Goal: Task Accomplishment & Management: Use online tool/utility

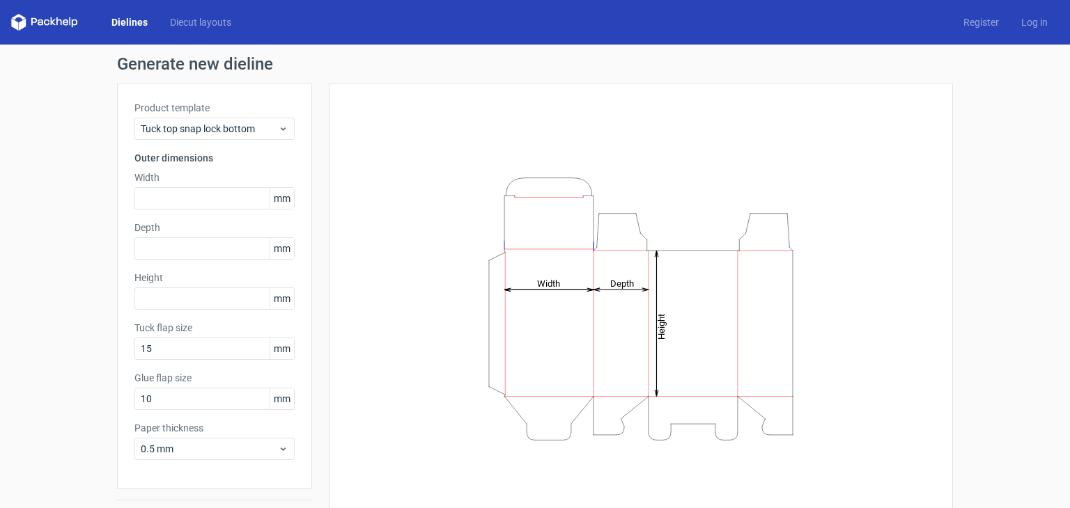
scroll to position [36, 0]
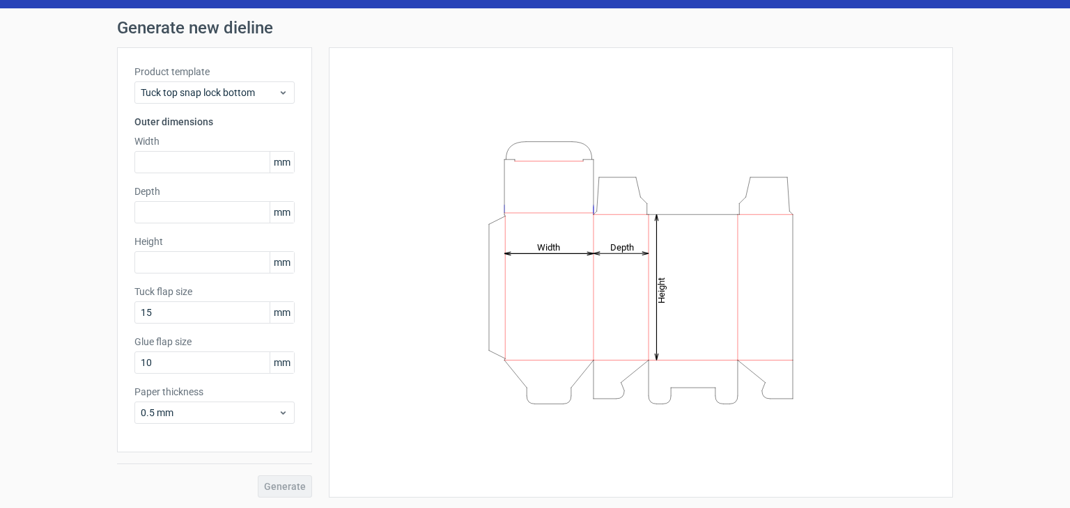
click at [554, 254] on icon "Height Depth Width" at bounding box center [641, 273] width 418 height 279
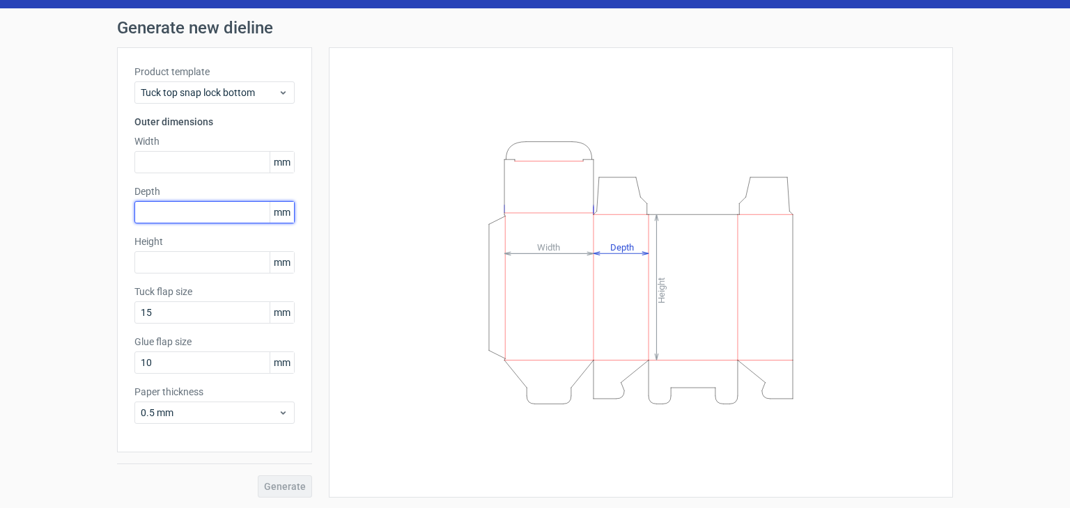
drag, startPoint x: 542, startPoint y: 250, endPoint x: 222, endPoint y: 208, distance: 323.2
click at [222, 208] on input "text" at bounding box center [214, 212] width 160 height 22
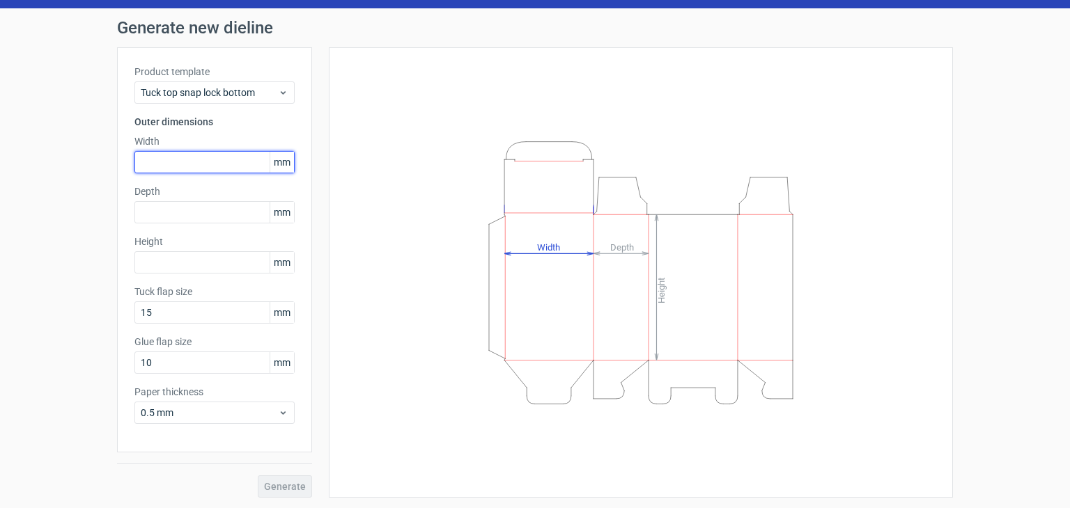
click at [240, 158] on input "text" at bounding box center [214, 162] width 160 height 22
click at [284, 158] on span "mm" at bounding box center [282, 162] width 24 height 21
click at [217, 162] on input "text" at bounding box center [214, 162] width 160 height 22
type input "23"
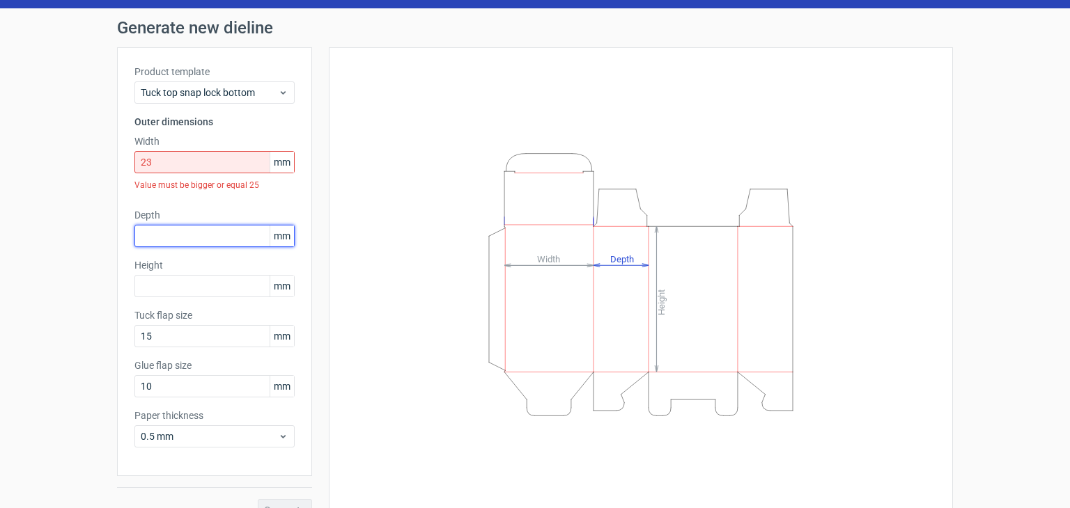
click at [228, 215] on div "Depth mm" at bounding box center [214, 227] width 160 height 39
type input "23"
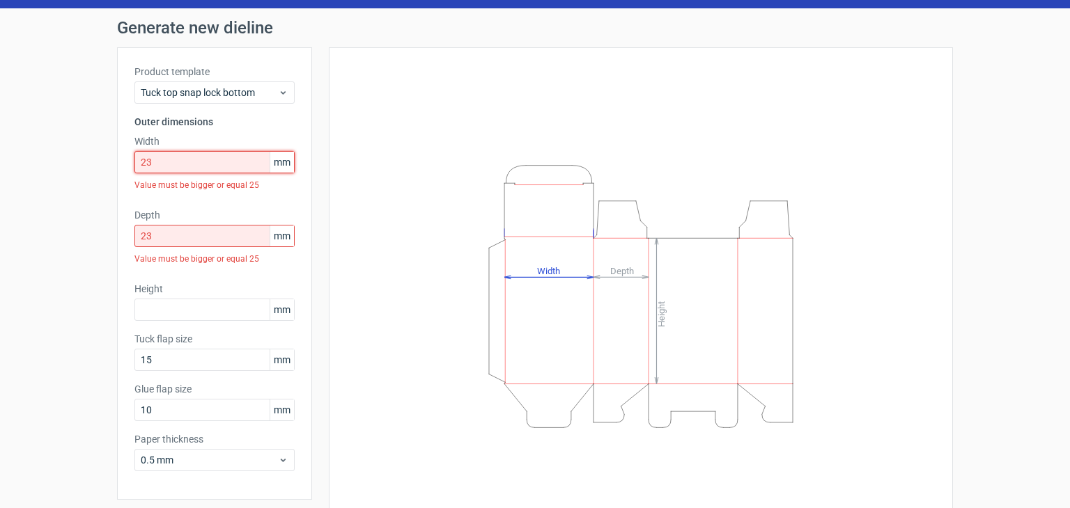
click at [199, 165] on input "23" at bounding box center [214, 162] width 160 height 22
type input "2"
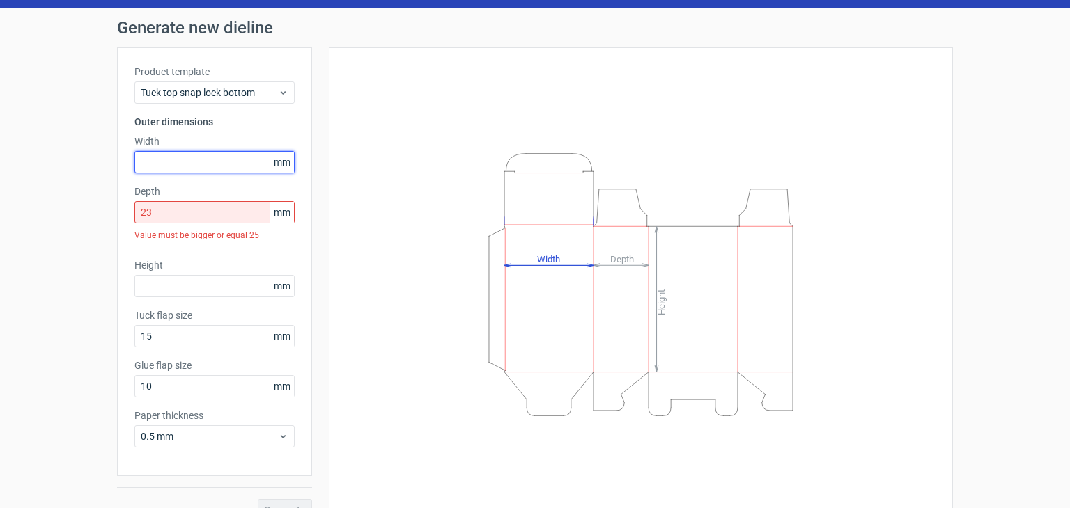
type input "3"
type input "33"
click at [206, 212] on input "23" at bounding box center [214, 212] width 160 height 22
type input "2"
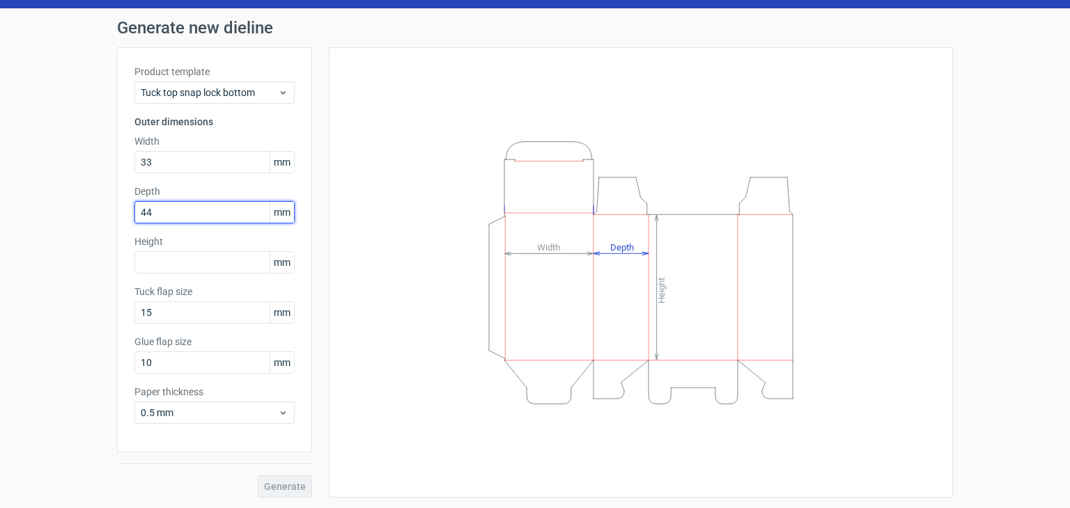
type input "44"
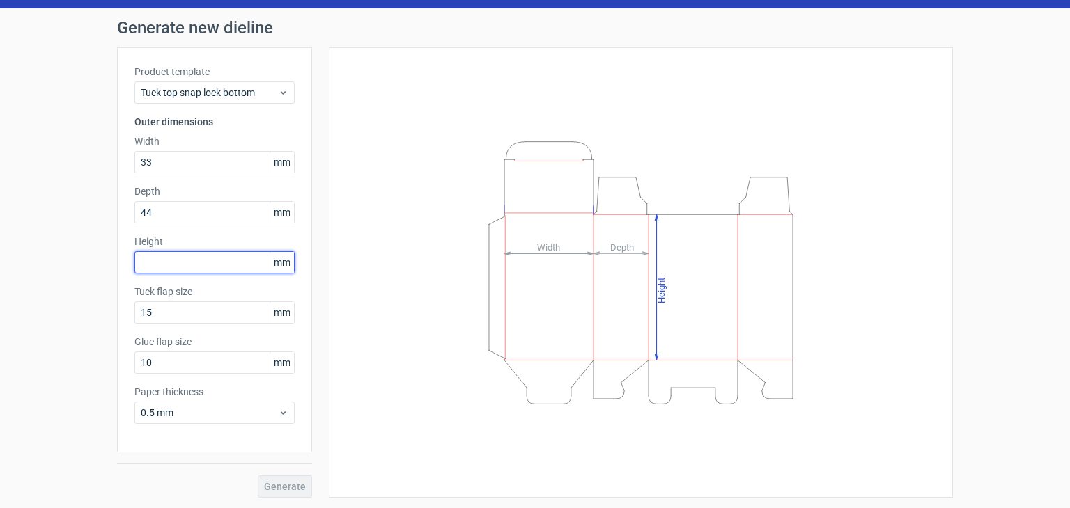
click at [205, 253] on input "text" at bounding box center [214, 262] width 160 height 22
type input "55"
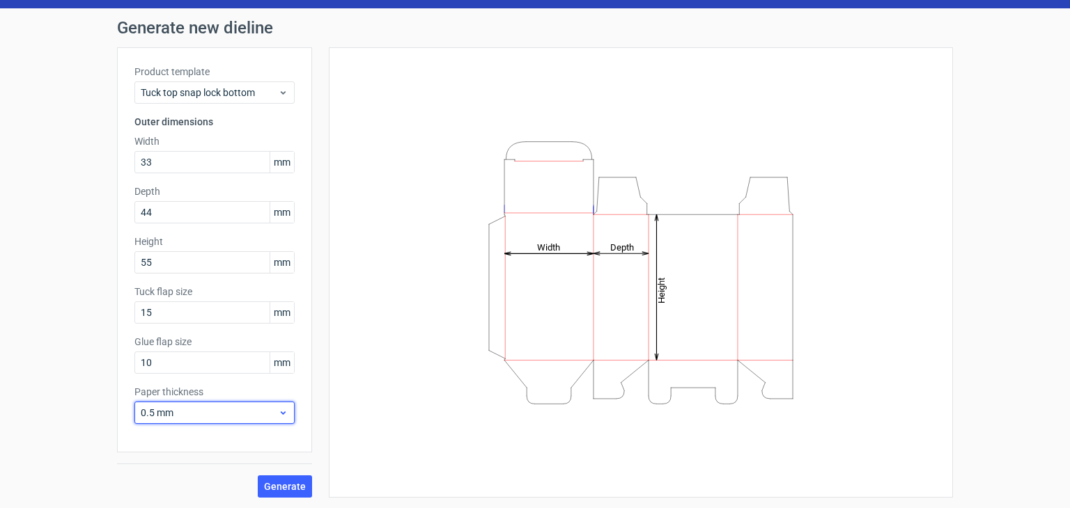
click at [278, 410] on icon at bounding box center [283, 412] width 10 height 11
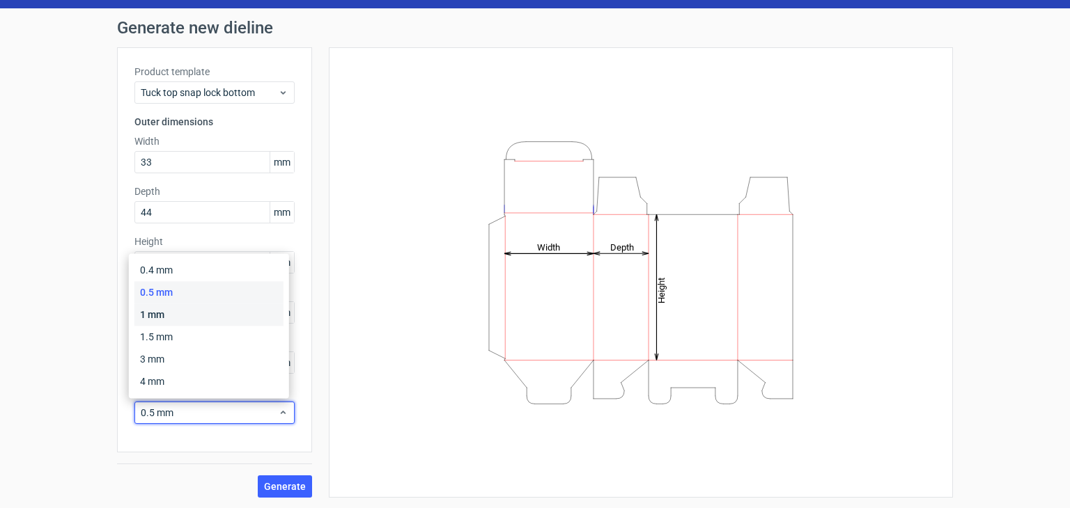
click at [244, 323] on div "1 mm" at bounding box center [208, 315] width 149 height 22
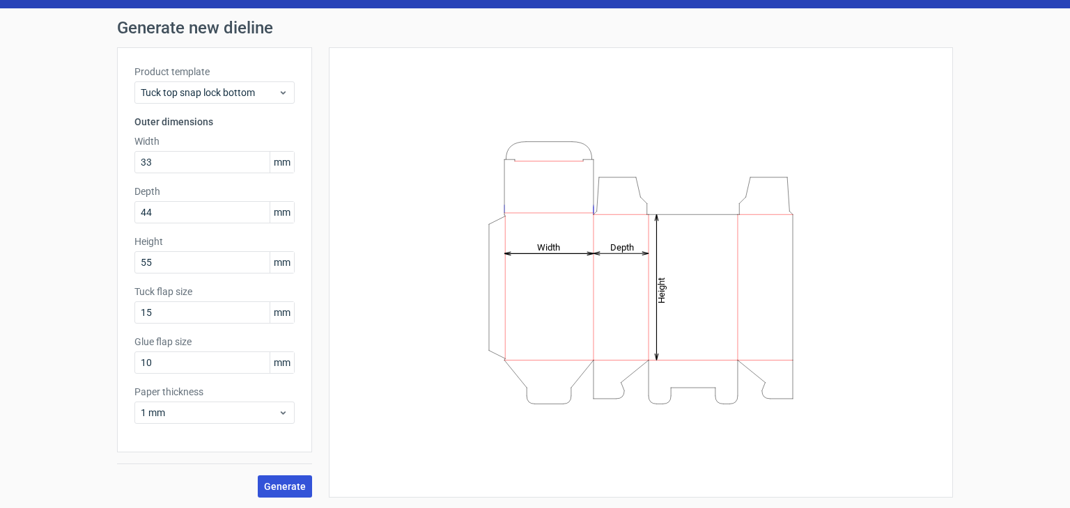
click at [276, 482] on span "Generate" at bounding box center [285, 487] width 42 height 10
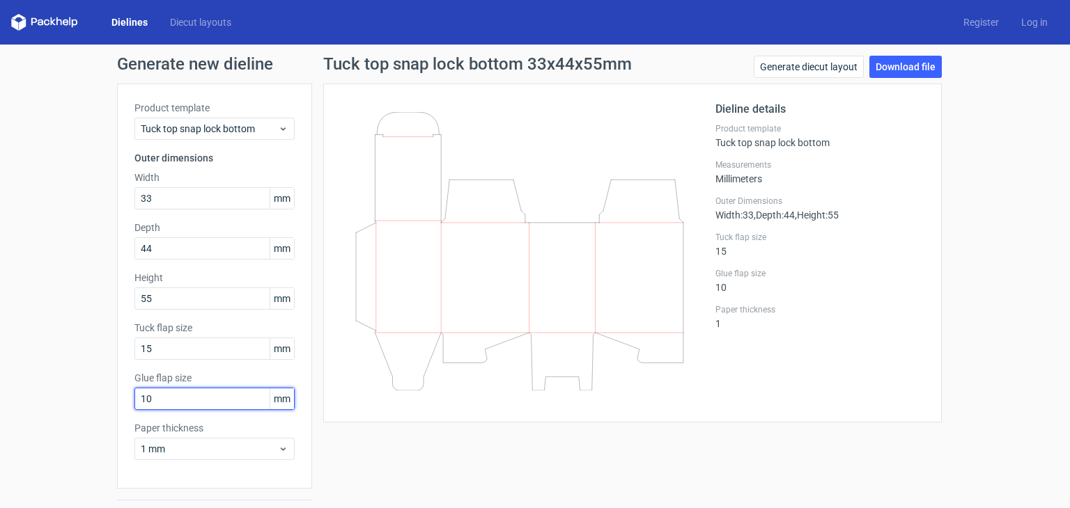
click at [224, 393] on input "10" at bounding box center [214, 399] width 160 height 22
click at [901, 74] on link "Download file" at bounding box center [905, 67] width 72 height 22
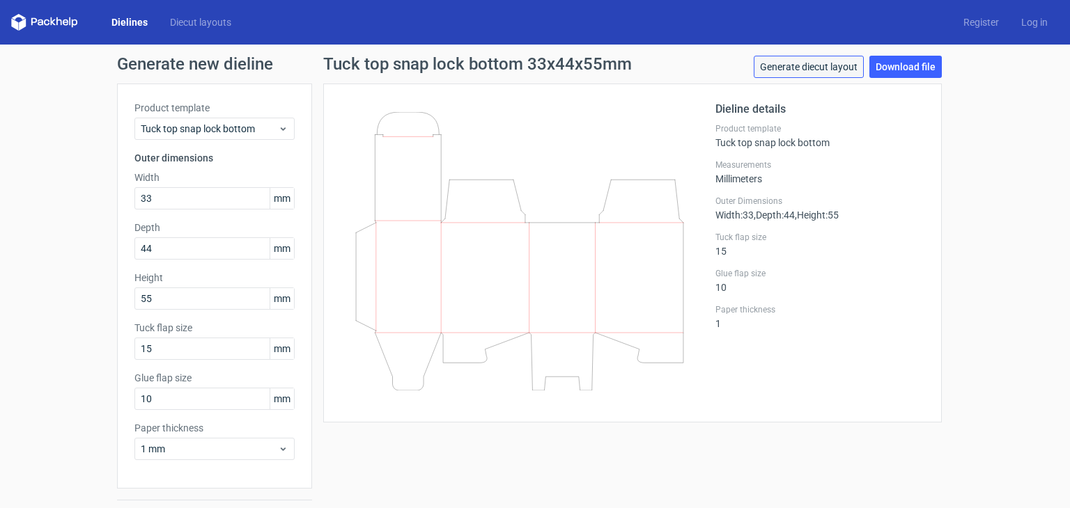
click at [828, 65] on link "Generate diecut layout" at bounding box center [809, 67] width 110 height 22
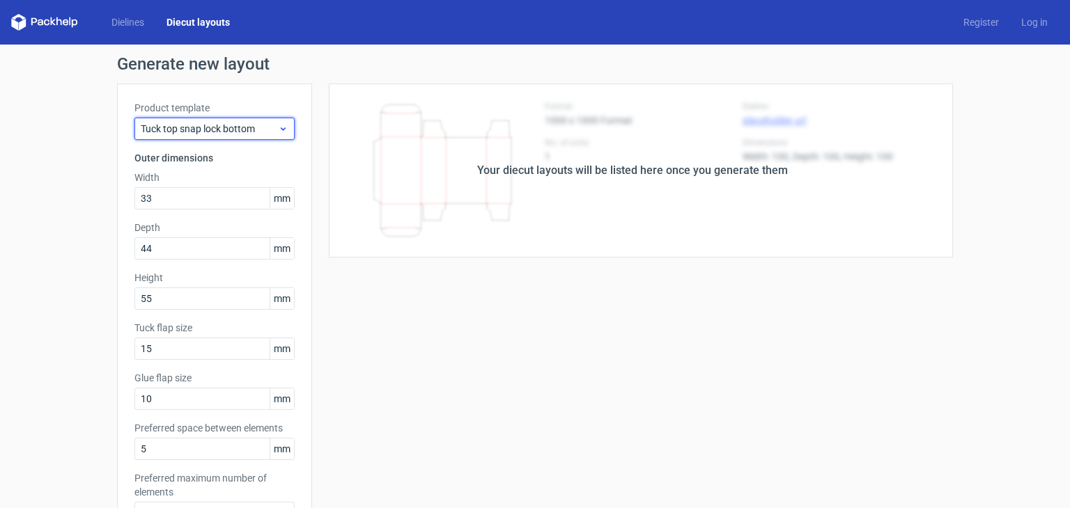
click at [278, 126] on icon at bounding box center [283, 128] width 10 height 11
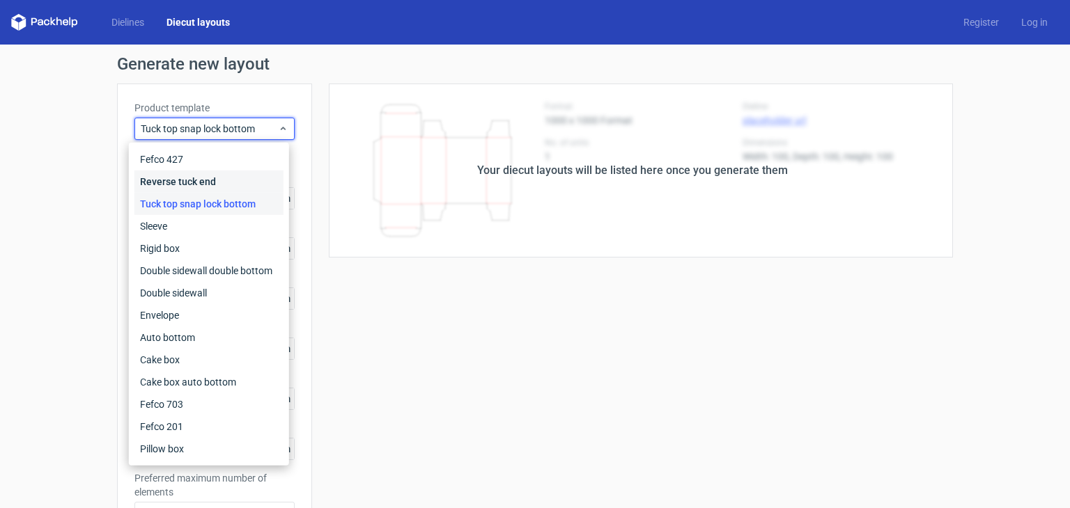
click at [238, 185] on div "Reverse tuck end" at bounding box center [208, 182] width 149 height 22
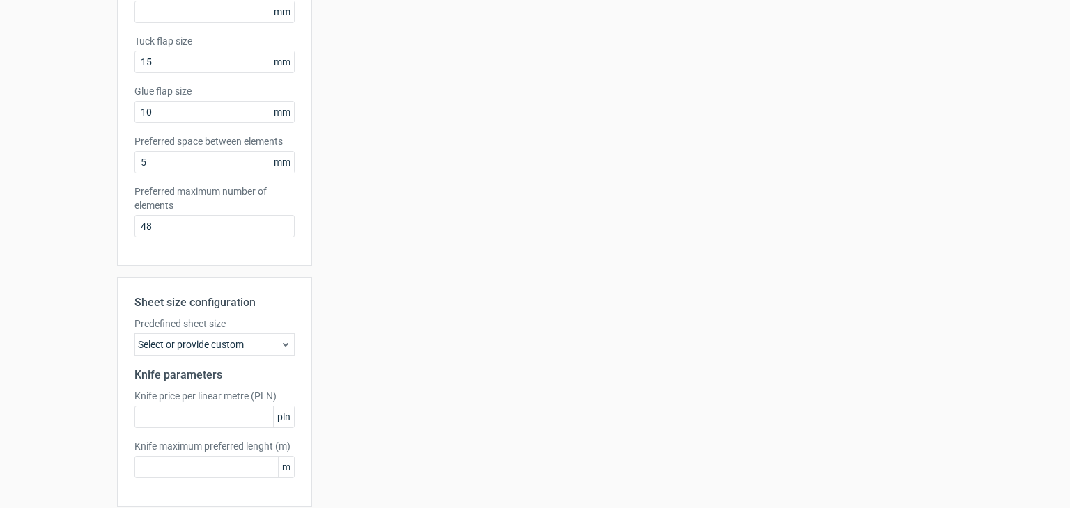
scroll to position [290, 0]
click at [271, 341] on div "Select or provide custom" at bounding box center [214, 342] width 160 height 22
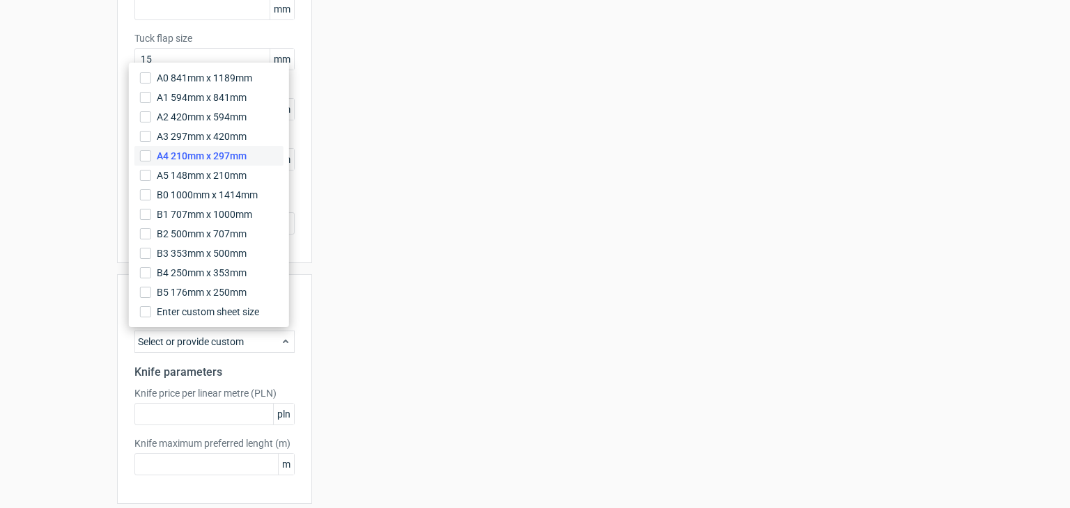
click at [151, 151] on label "A4 210mm x 297mm" at bounding box center [208, 156] width 149 height 20
click at [151, 151] on input "A4 210mm x 297mm" at bounding box center [145, 155] width 11 height 11
click at [242, 375] on h2 "Knife parameters" at bounding box center [214, 372] width 160 height 17
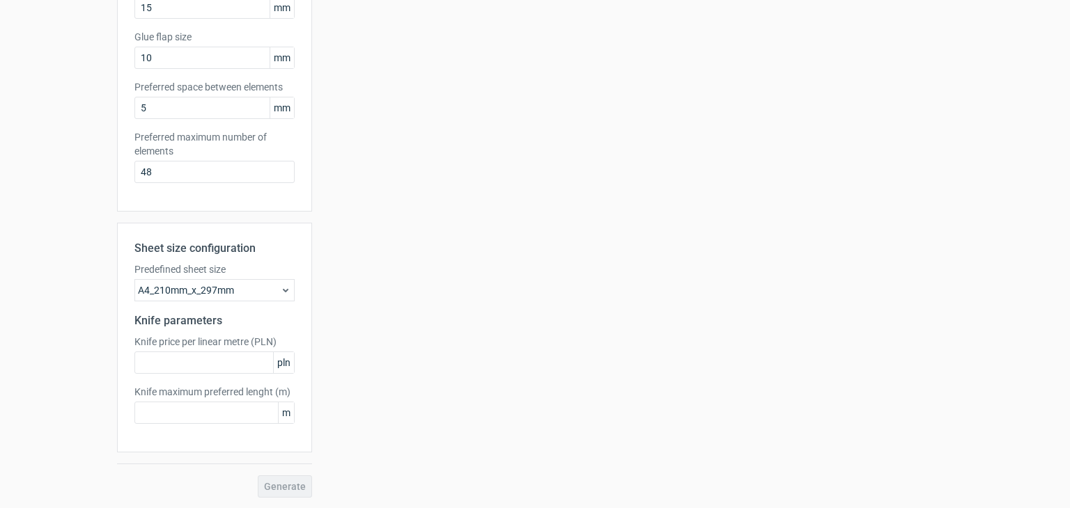
scroll to position [0, 0]
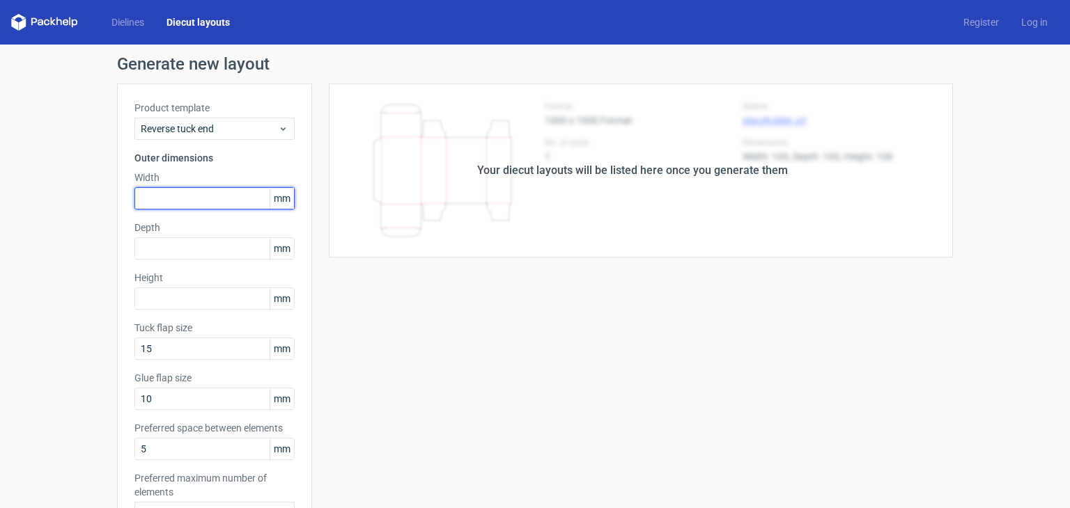
click at [181, 196] on input "text" at bounding box center [214, 198] width 160 height 22
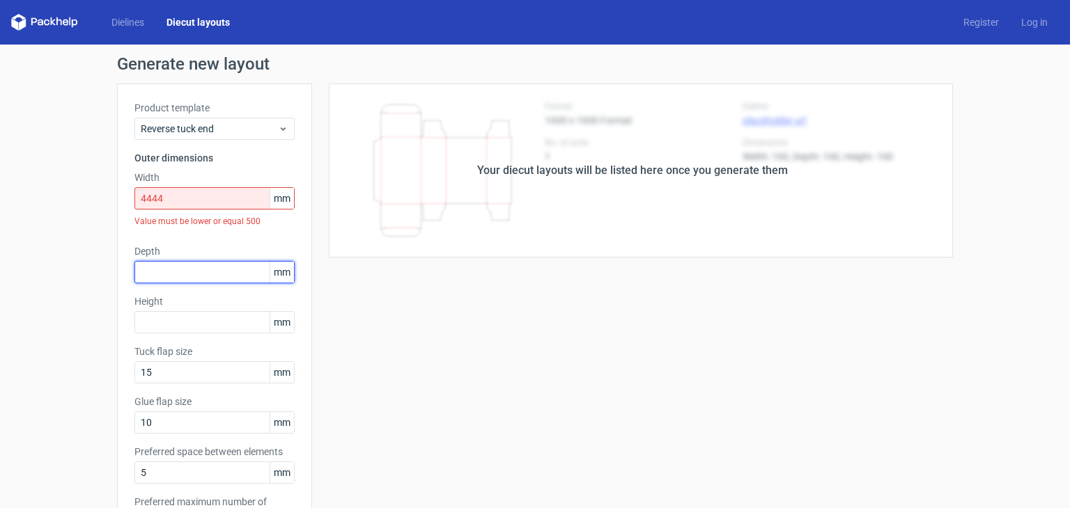
click at [174, 257] on div "Depth mm" at bounding box center [214, 263] width 160 height 39
click at [213, 198] on input "4444" at bounding box center [214, 198] width 160 height 22
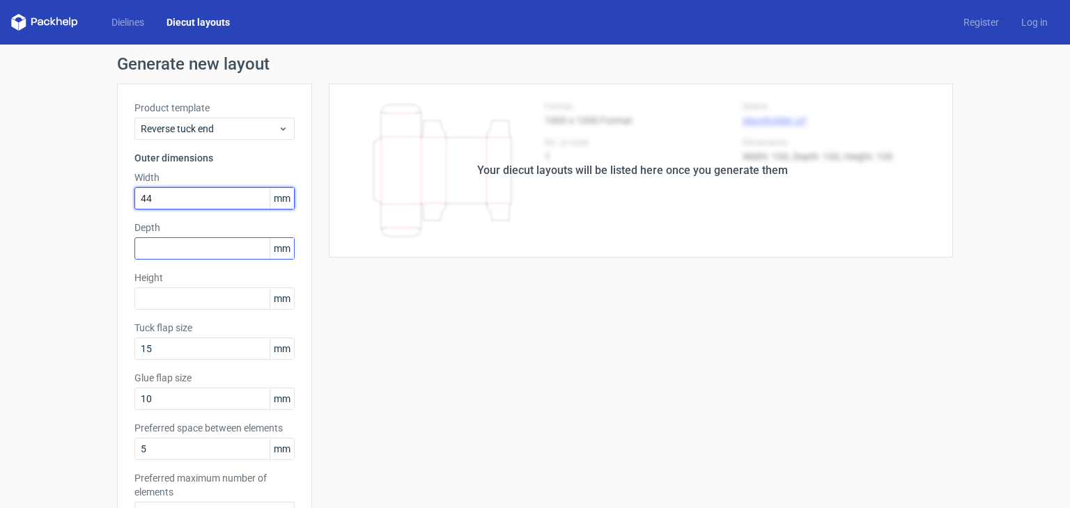
type input "44"
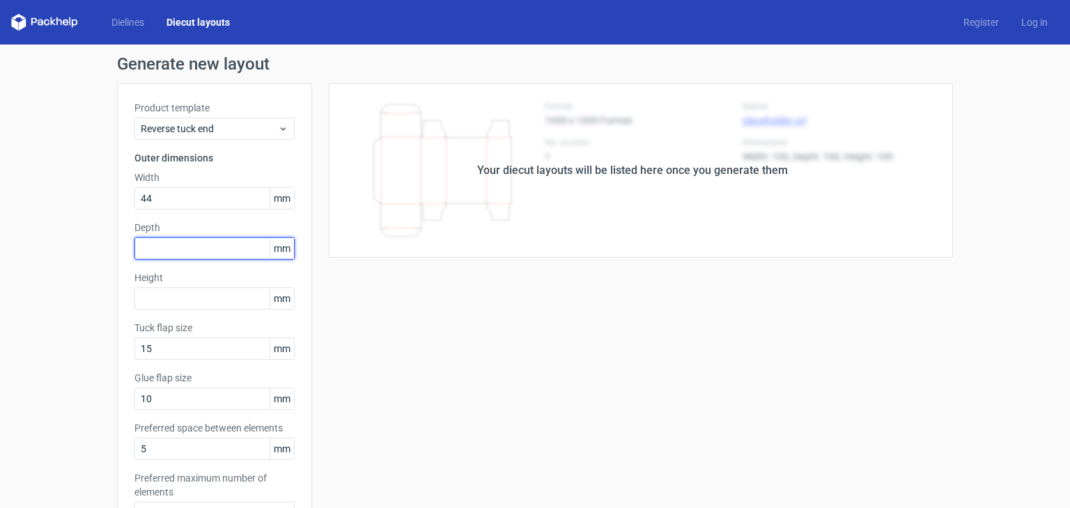
click at [194, 246] on input "text" at bounding box center [214, 249] width 160 height 22
type input "44"
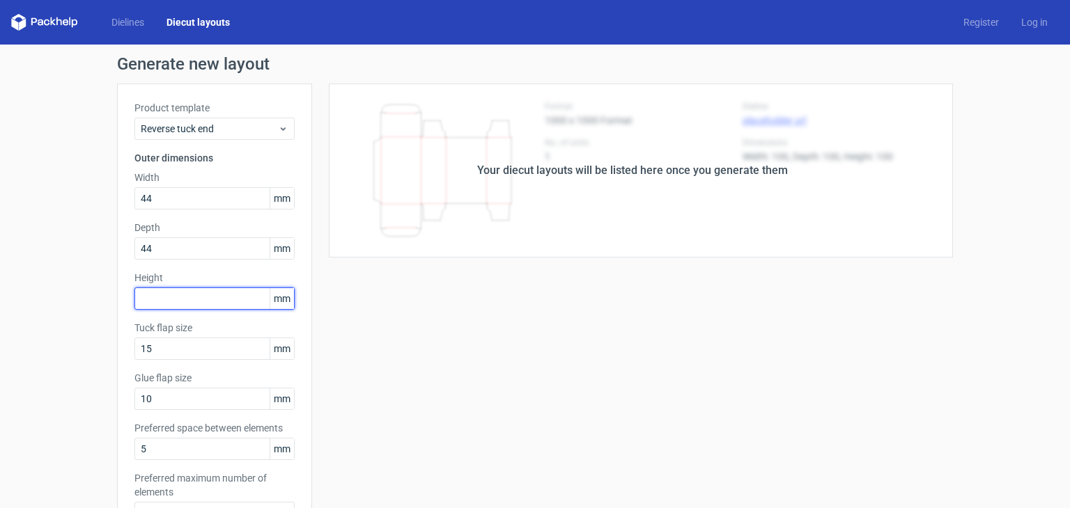
click at [189, 298] on input "text" at bounding box center [214, 299] width 160 height 22
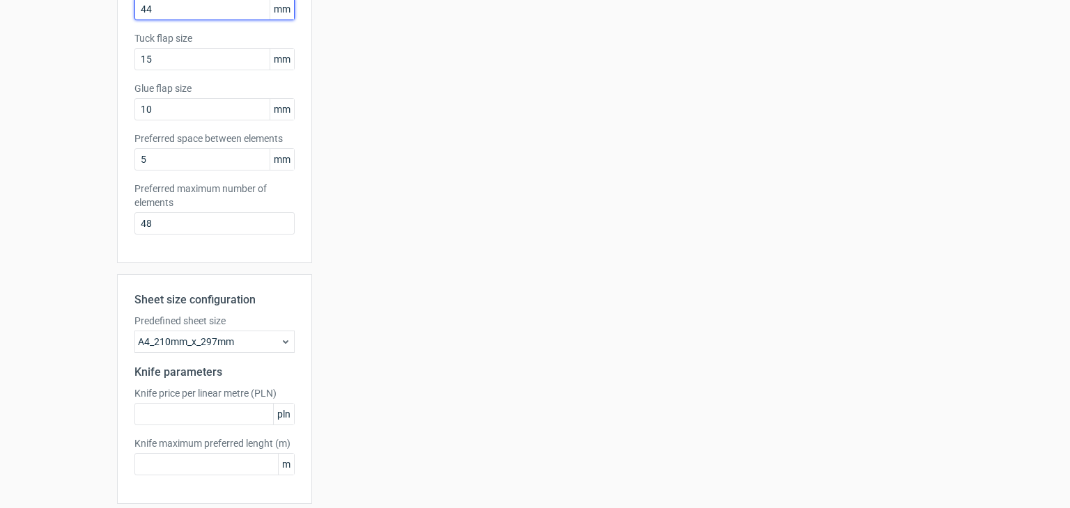
scroll to position [341, 0]
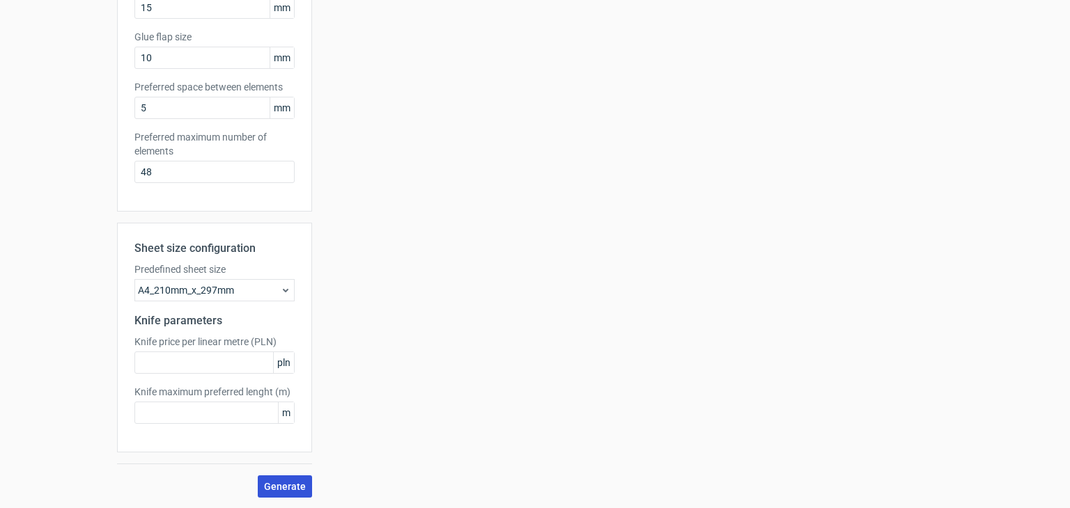
type input "44"
click at [280, 483] on span "Generate" at bounding box center [285, 487] width 42 height 10
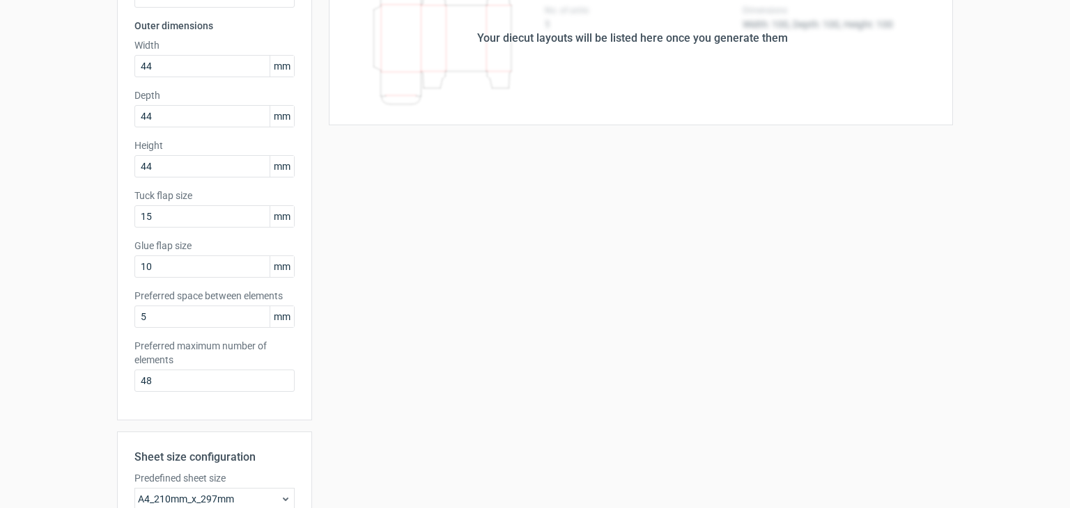
scroll to position [0, 0]
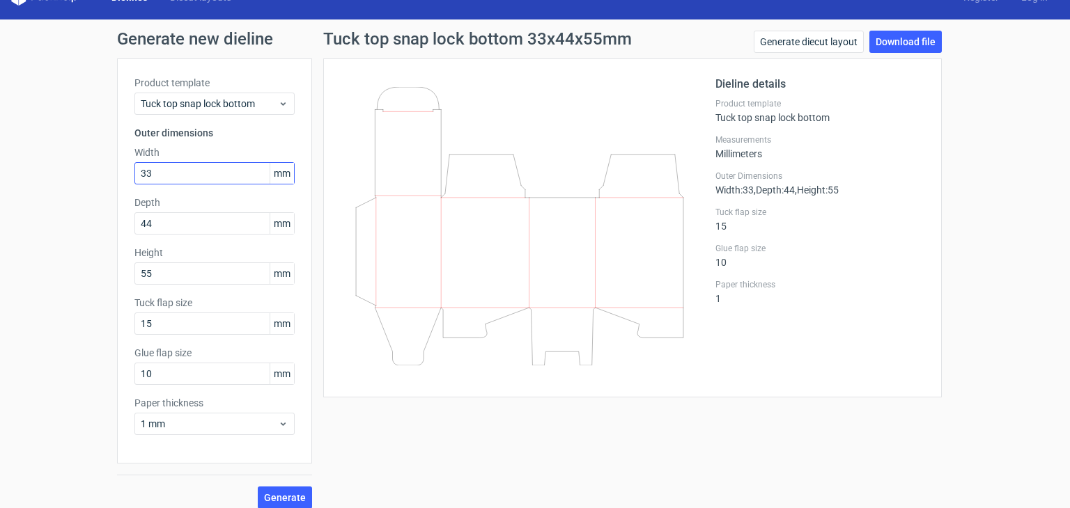
scroll to position [27, 0]
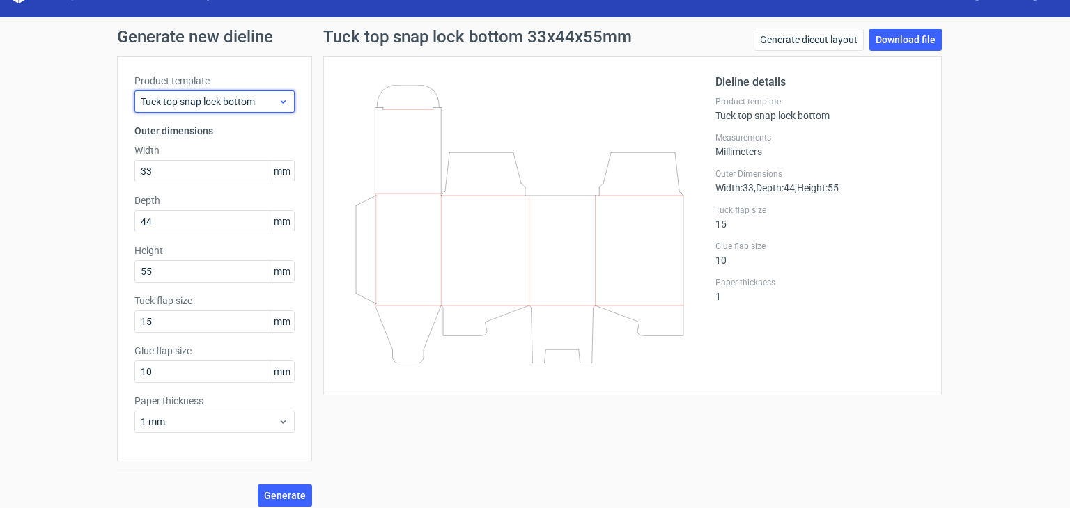
click at [269, 101] on span "Tuck top snap lock bottom" at bounding box center [209, 102] width 137 height 14
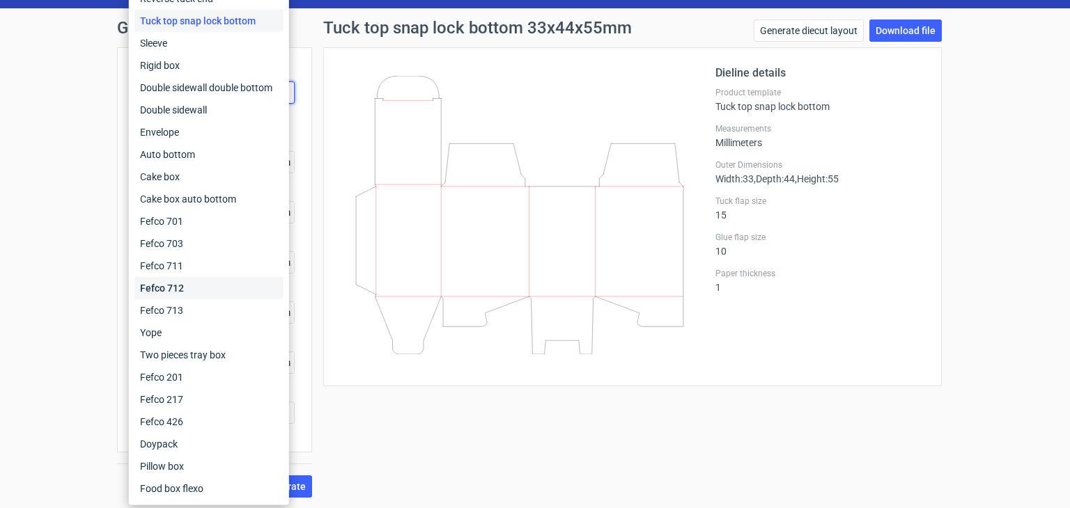
scroll to position [0, 0]
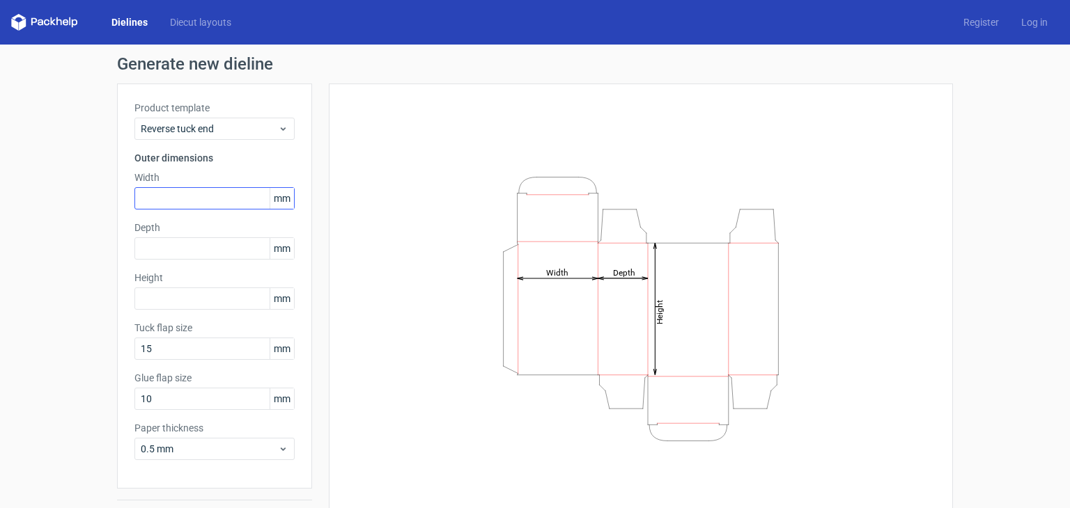
scroll to position [36, 0]
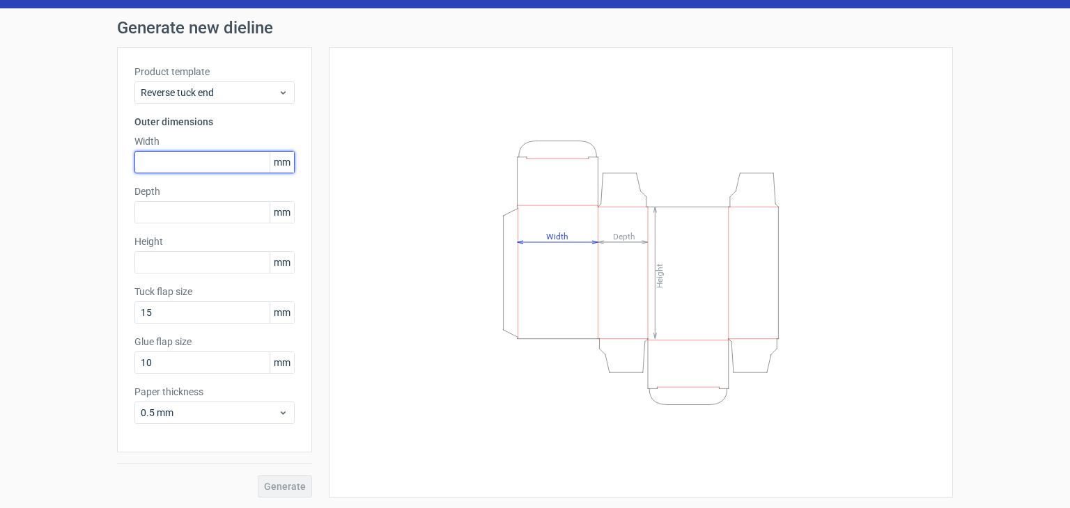
click at [209, 155] on input "text" at bounding box center [214, 162] width 160 height 22
type input "44"
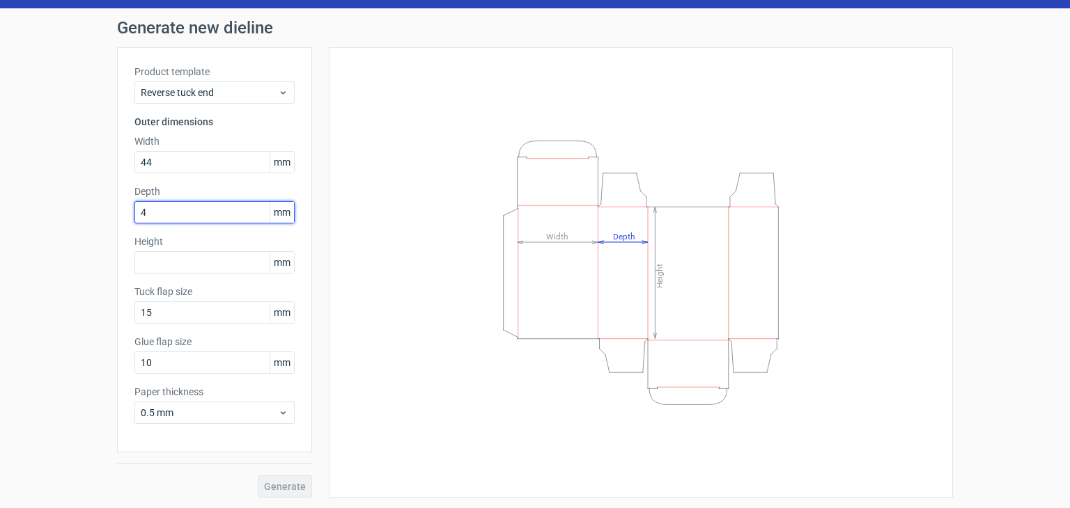
click at [196, 222] on input "4" at bounding box center [214, 212] width 160 height 22
type input "44"
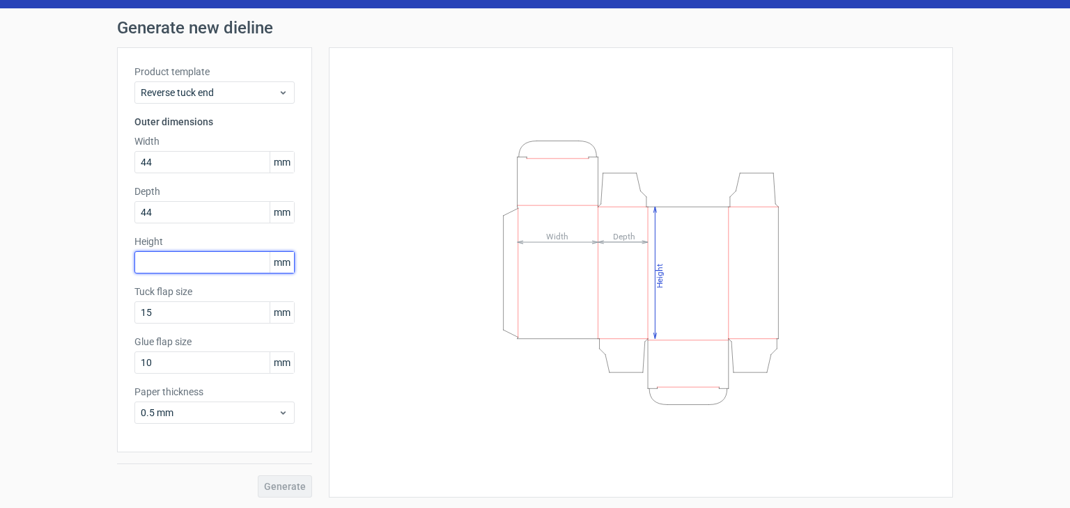
click at [180, 256] on input "text" at bounding box center [214, 262] width 160 height 22
type input "44"
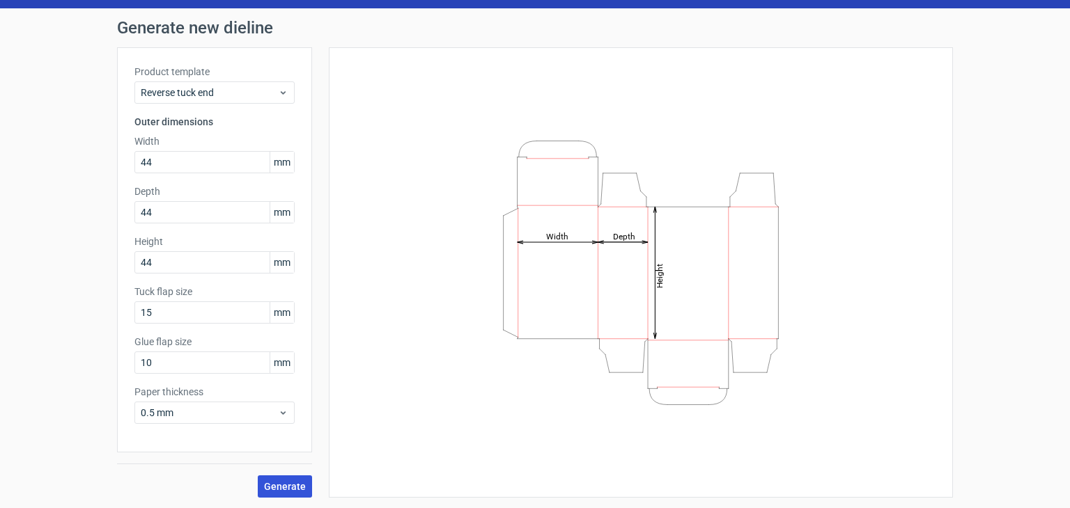
click at [277, 483] on span "Generate" at bounding box center [285, 487] width 42 height 10
type input "15"
type input "10"
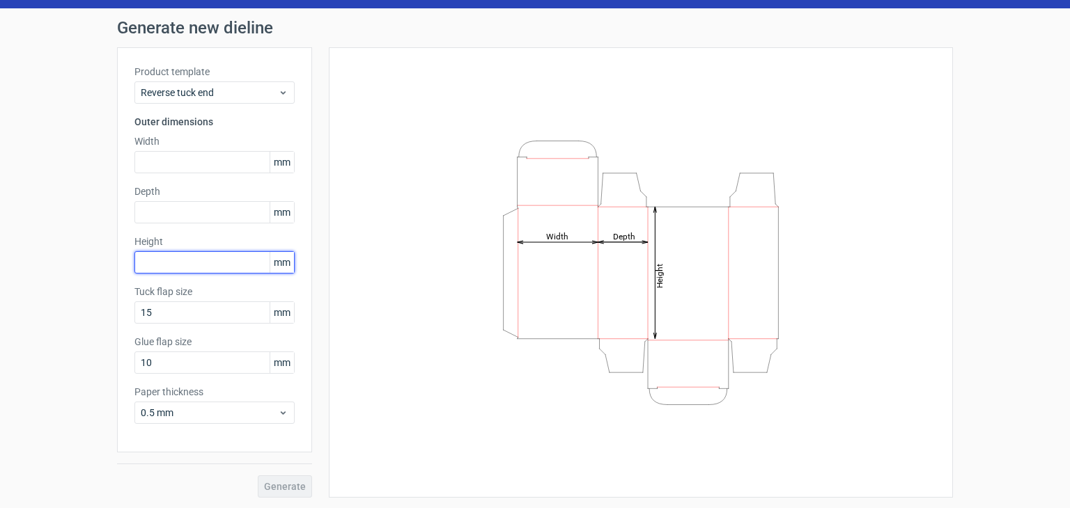
click at [214, 257] on input "text" at bounding box center [214, 262] width 160 height 22
paste input "2286"
click at [214, 257] on input "2286" at bounding box center [214, 262] width 160 height 22
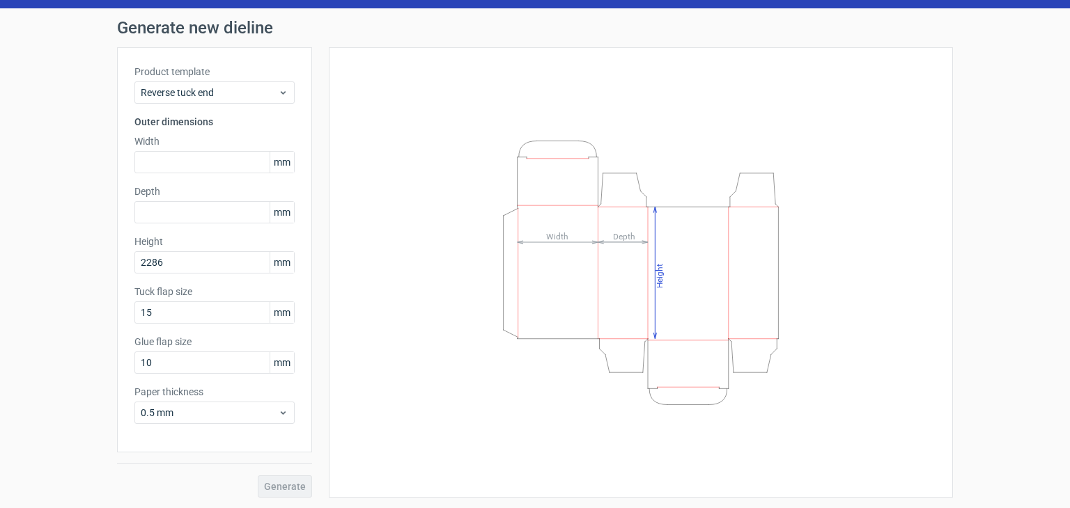
click at [228, 375] on div "Product template Reverse tuck end Outer dimensions Width mm Depth mm Height 228…" at bounding box center [214, 249] width 195 height 405
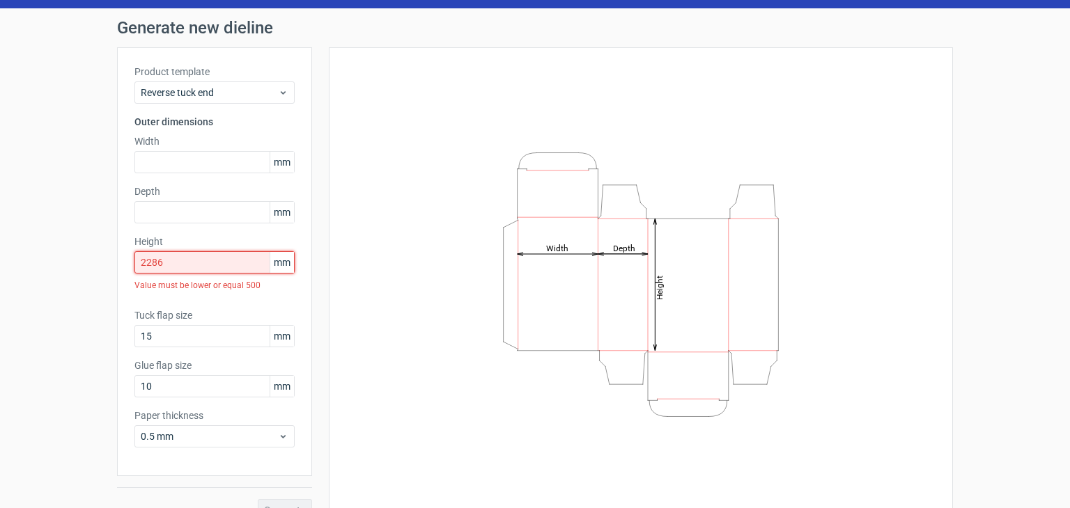
click at [153, 261] on input "2286" at bounding box center [214, 262] width 160 height 22
click at [183, 256] on input "2286" at bounding box center [214, 262] width 160 height 22
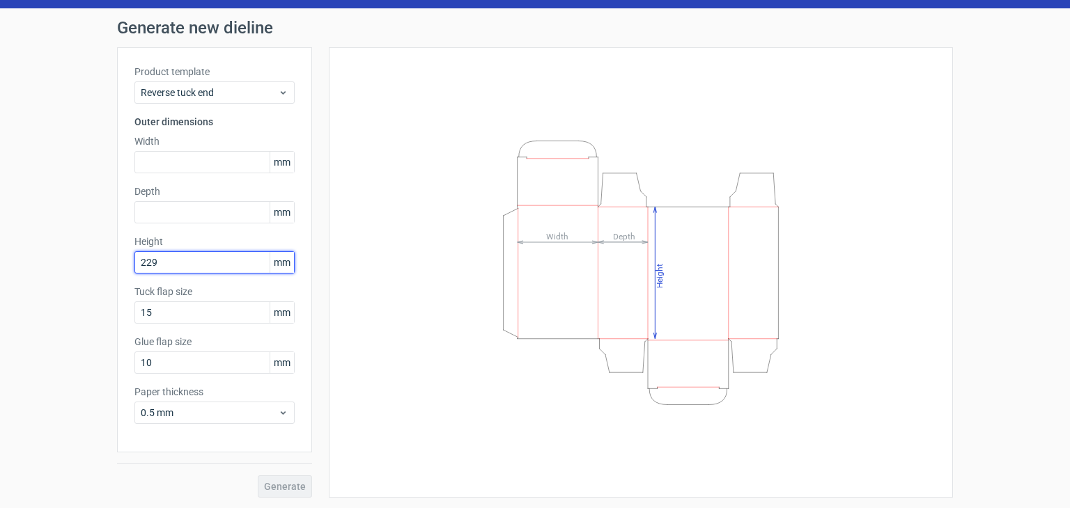
type input "229"
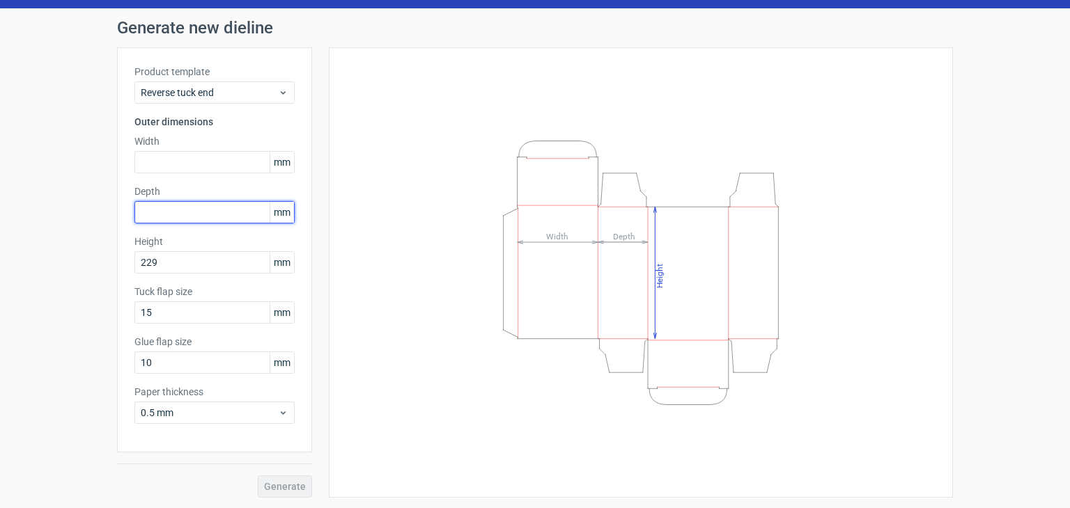
click at [183, 204] on input "text" at bounding box center [214, 212] width 160 height 22
type input "115"
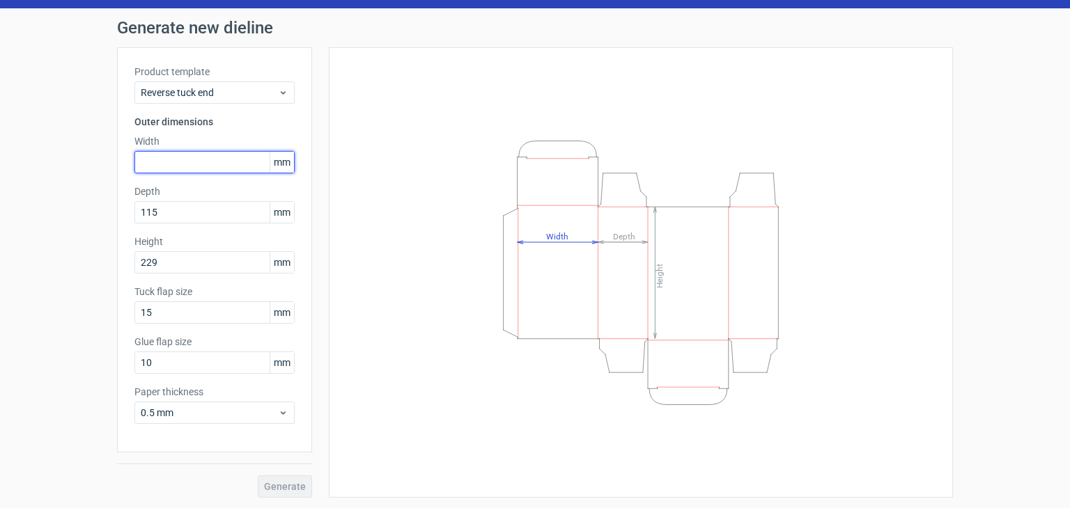
click at [183, 157] on input "text" at bounding box center [214, 162] width 160 height 22
type input "115"
click at [565, 158] on icon "Height Depth Width" at bounding box center [641, 273] width 418 height 279
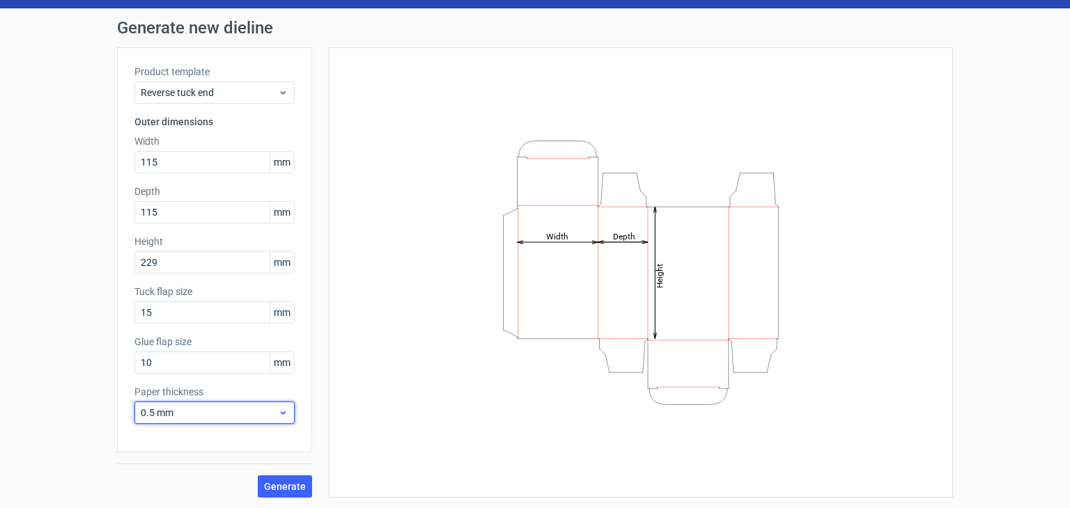
click at [253, 407] on span "0.5 mm" at bounding box center [209, 413] width 137 height 14
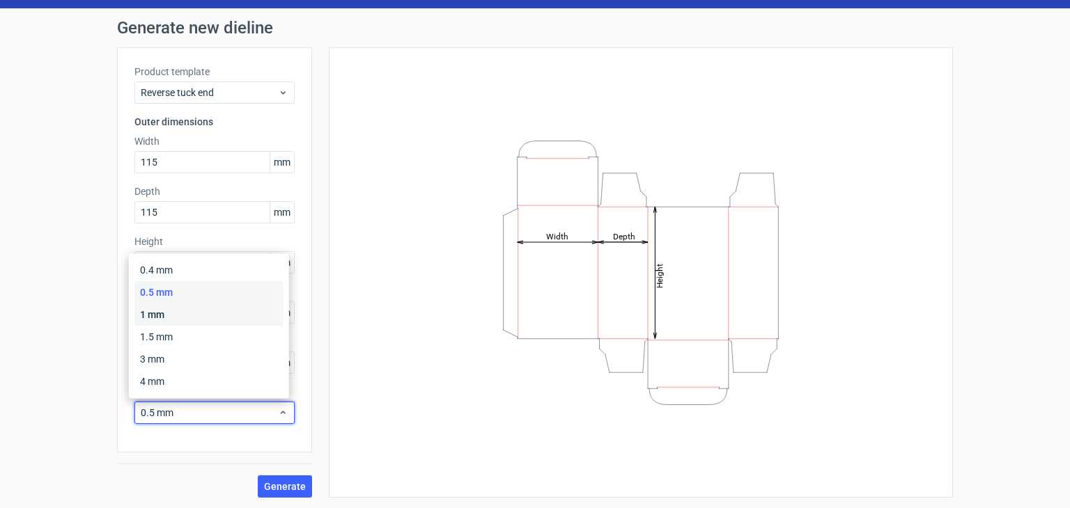
click at [223, 308] on div "1 mm" at bounding box center [208, 315] width 149 height 22
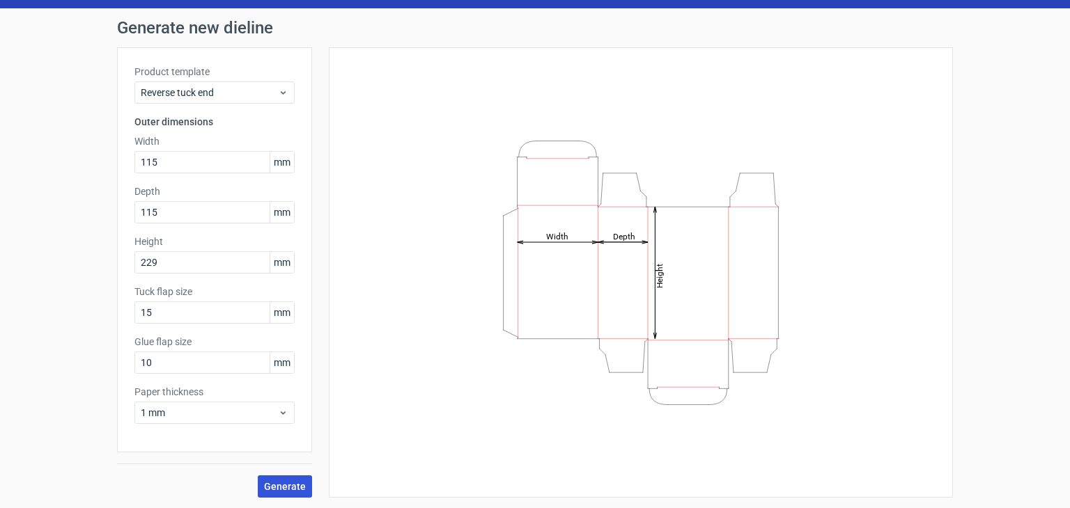
click at [286, 488] on span "Generate" at bounding box center [285, 487] width 42 height 10
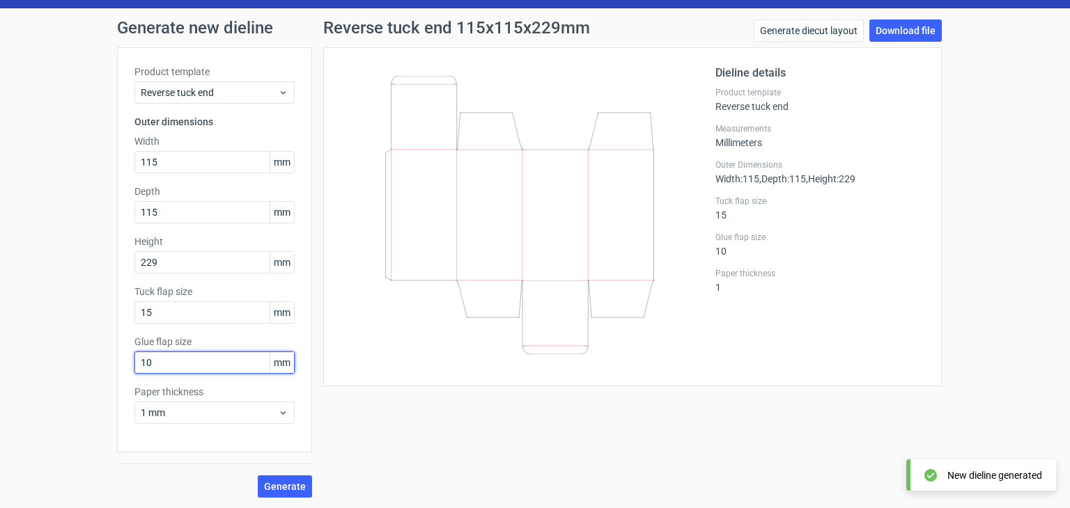
click at [158, 368] on input "10" at bounding box center [214, 363] width 160 height 22
type input "1"
type input "5"
click at [258, 476] on button "Generate" at bounding box center [285, 487] width 54 height 22
click at [287, 483] on span "Generate" at bounding box center [285, 487] width 42 height 10
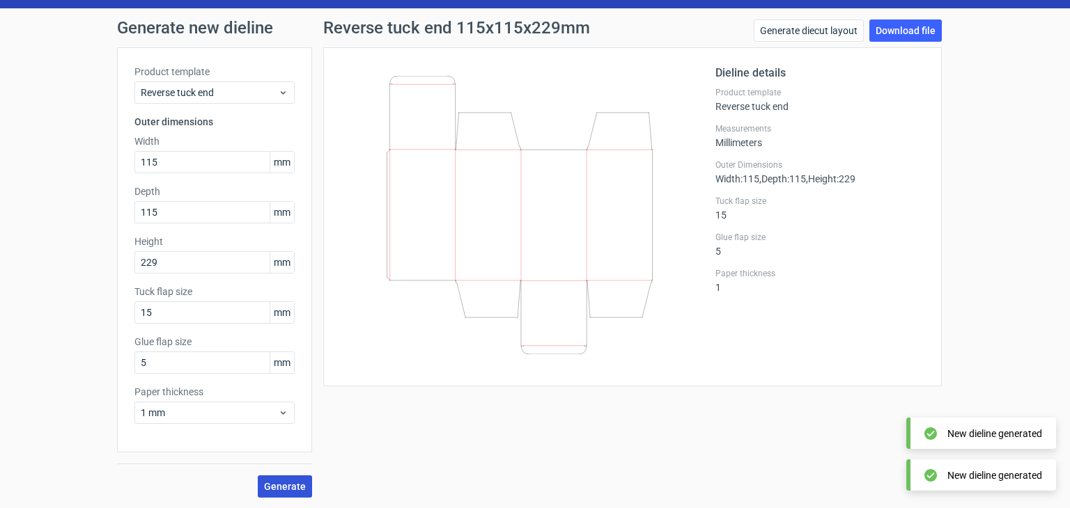
click at [290, 482] on span "Generate" at bounding box center [285, 487] width 42 height 10
click at [187, 366] on input "5" at bounding box center [214, 363] width 160 height 22
type input "10"
click at [258, 476] on button "Generate" at bounding box center [285, 487] width 54 height 22
click at [789, 23] on link "Generate diecut layout" at bounding box center [809, 31] width 110 height 22
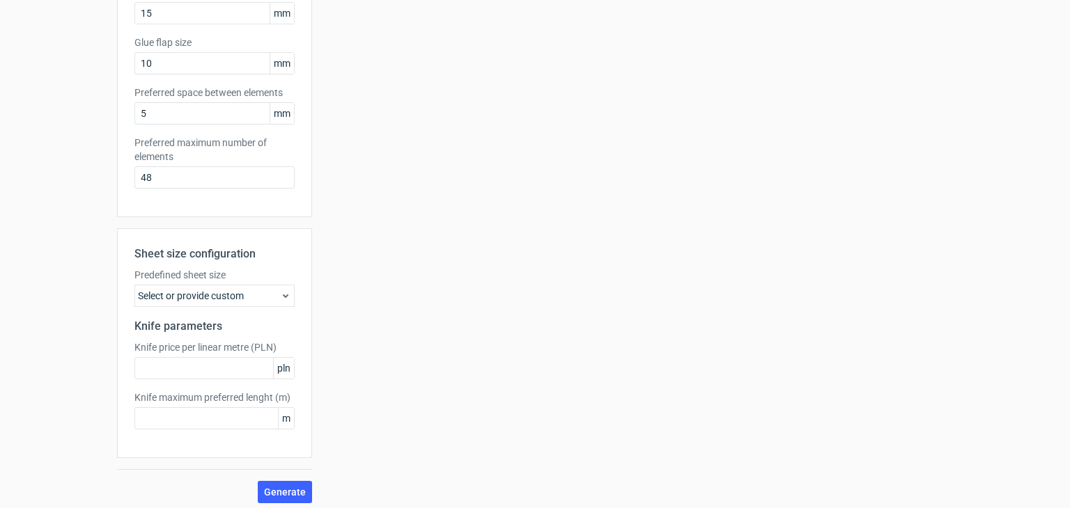
scroll to position [341, 0]
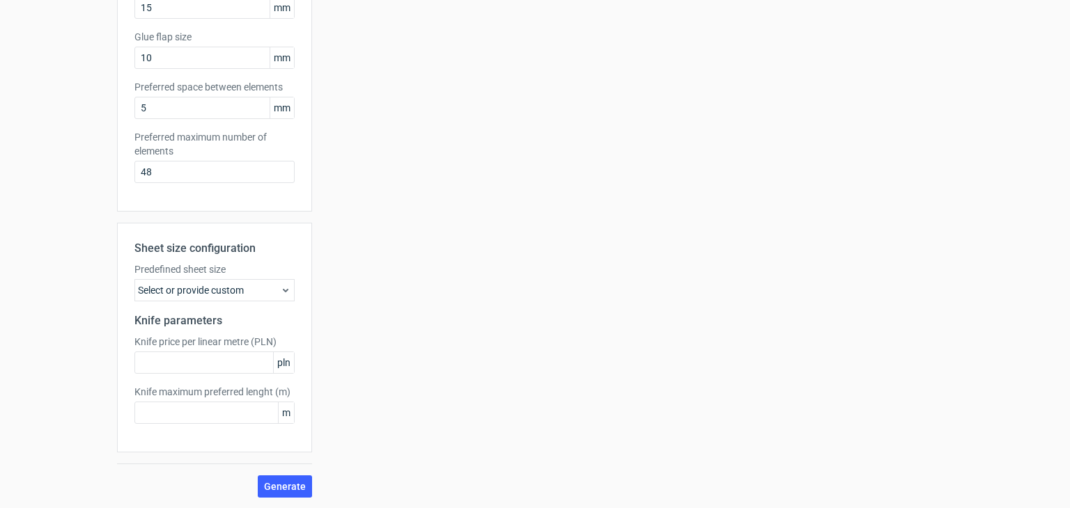
click at [190, 293] on div "Select or provide custom" at bounding box center [214, 290] width 160 height 22
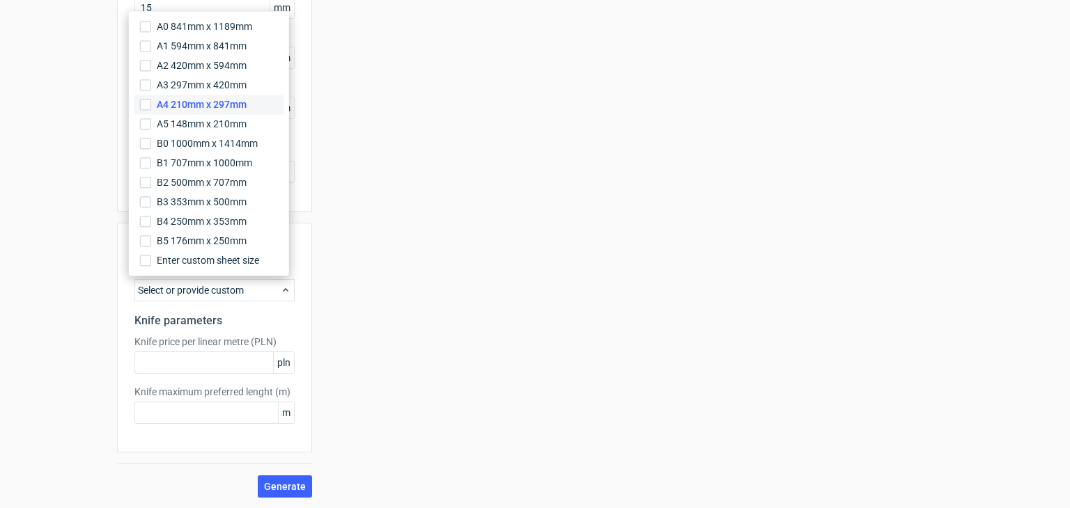
click at [192, 100] on span "A4 210mm x 297mm" at bounding box center [202, 105] width 90 height 14
click at [151, 100] on input "A4 210mm x 297mm" at bounding box center [145, 104] width 11 height 11
click at [280, 493] on button "Generate" at bounding box center [285, 487] width 54 height 22
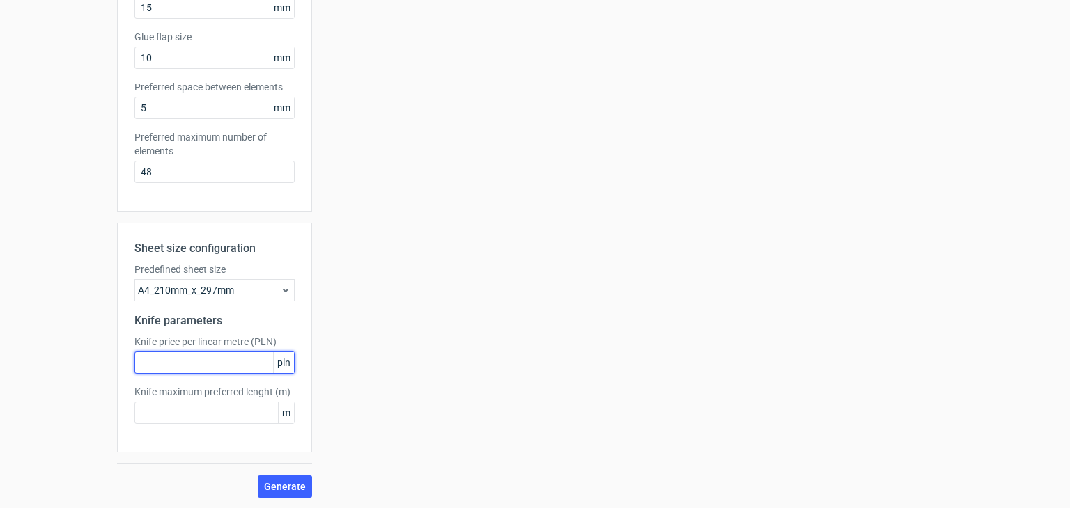
click at [210, 362] on input "text" at bounding box center [214, 363] width 160 height 22
type input "23"
click at [237, 410] on input "3" at bounding box center [214, 413] width 160 height 22
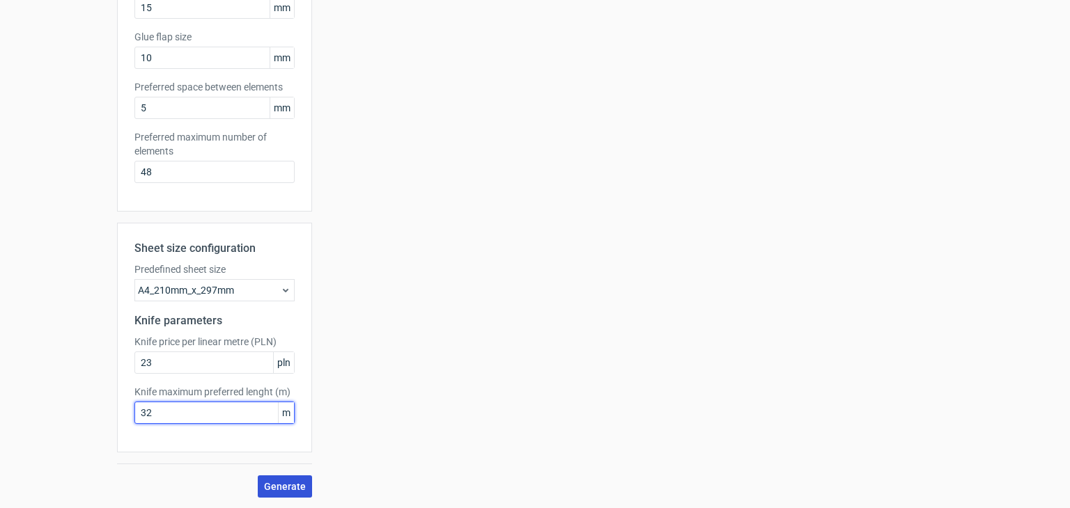
type input "32"
click at [285, 478] on button "Generate" at bounding box center [285, 487] width 54 height 22
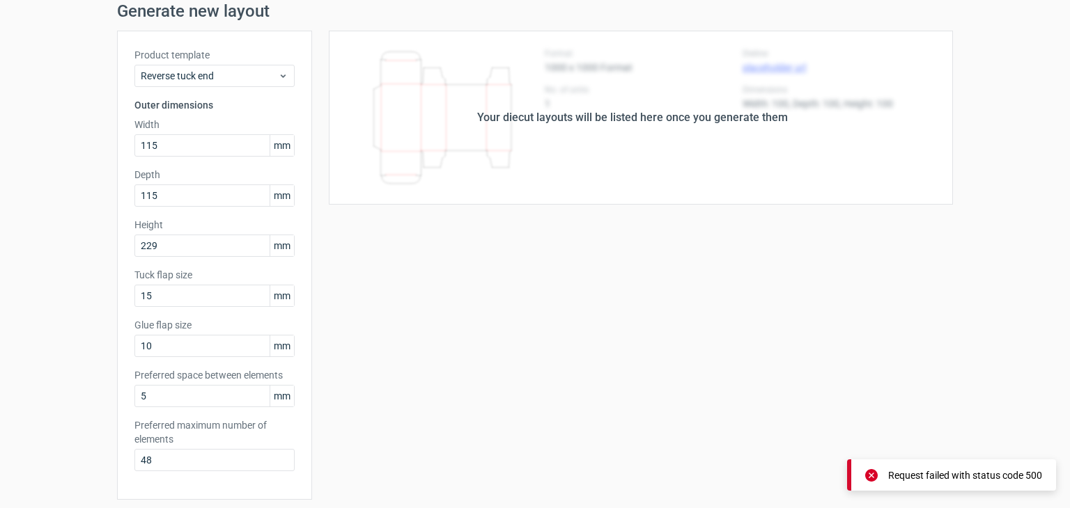
scroll to position [0, 0]
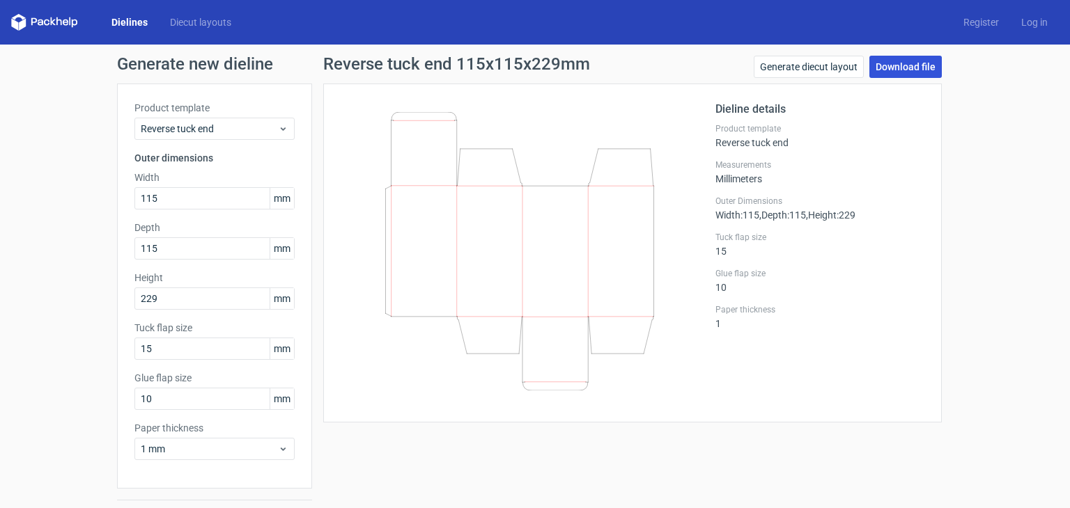
click at [906, 65] on link "Download file" at bounding box center [905, 67] width 72 height 22
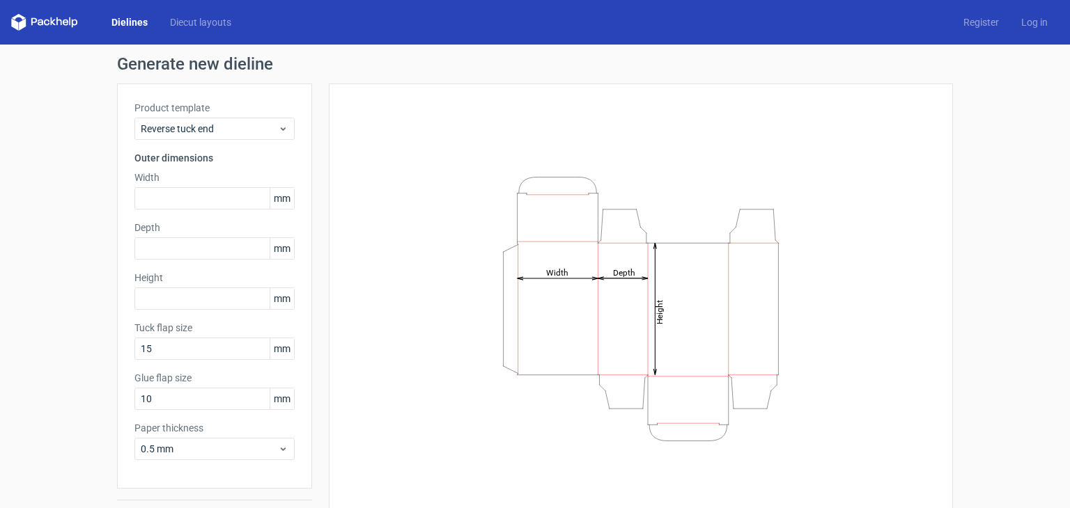
scroll to position [36, 0]
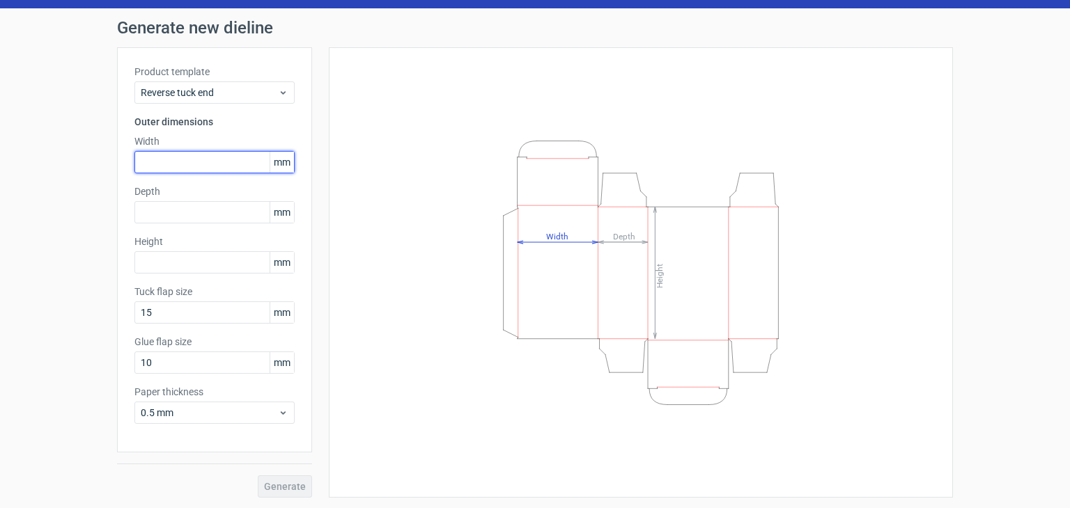
click at [190, 158] on input "text" at bounding box center [214, 162] width 160 height 22
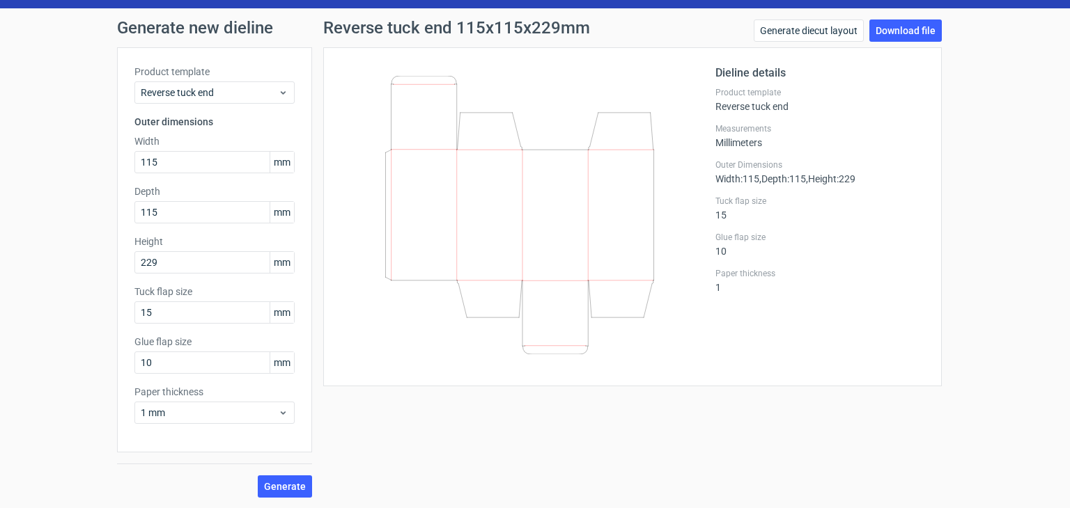
click at [497, 185] on icon at bounding box center [520, 215] width 336 height 279
click at [437, 92] on icon at bounding box center [520, 215] width 336 height 279
